Goal: Check status: Check status

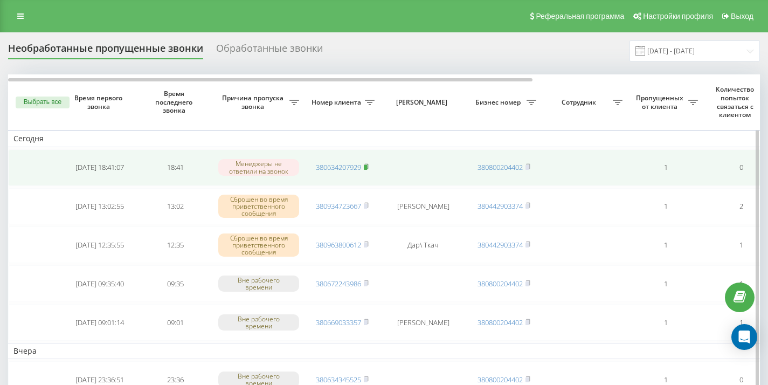
click at [366, 167] on rect at bounding box center [365, 167] width 3 height 5
